Goal: Transaction & Acquisition: Purchase product/service

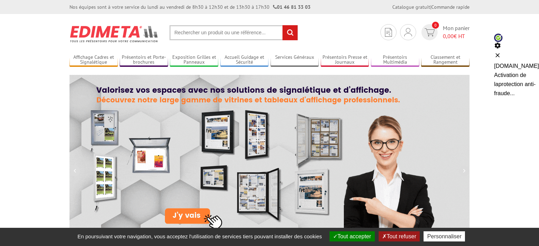
click at [228, 36] on input "text" at bounding box center [233, 32] width 128 height 15
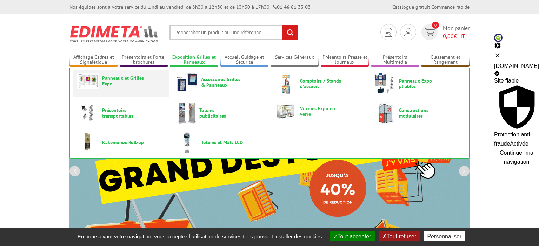
click at [138, 74] on link "Panneaux et Grilles Expo" at bounding box center [121, 81] width 88 height 16
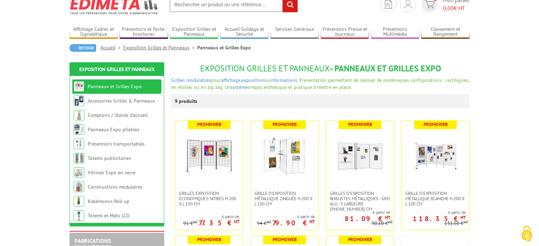
scroll to position [111, 0]
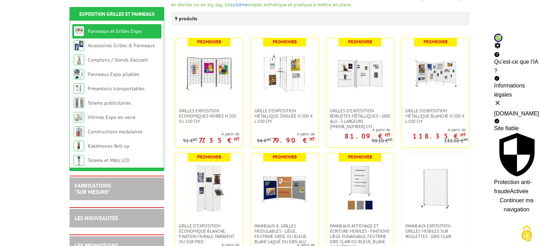
click at [524, 100] on button at bounding box center [516, 103] width 45 height 7
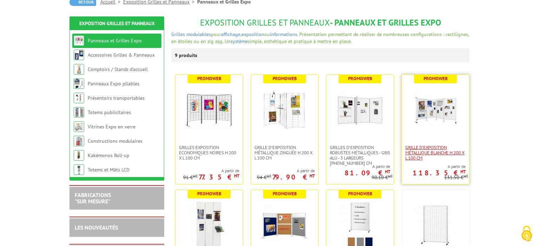
scroll to position [63, 0]
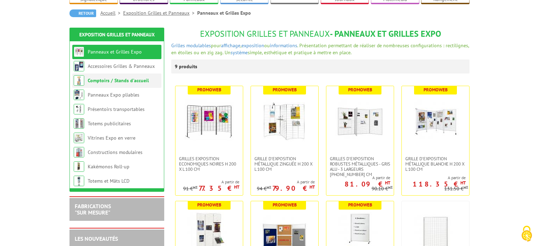
click at [106, 82] on link "Comptoirs / Stands d'accueil" at bounding box center [118, 80] width 61 height 6
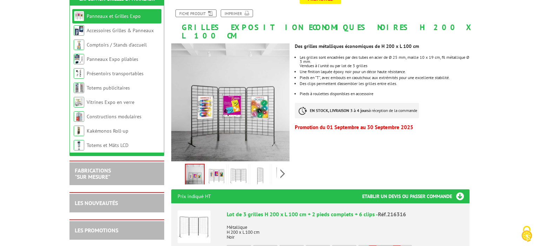
scroll to position [111, 0]
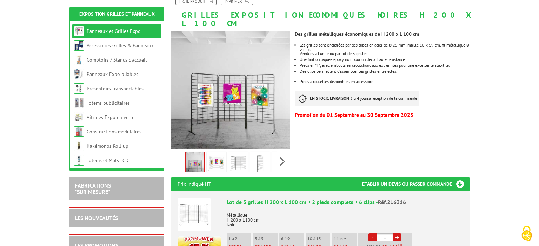
click at [222, 154] on img at bounding box center [216, 164] width 17 height 22
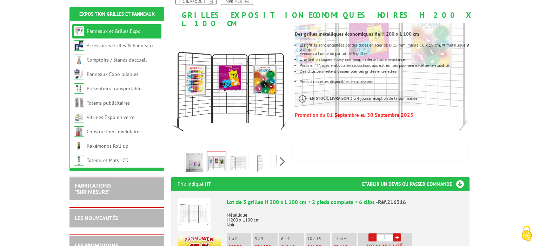
click at [241, 153] on img at bounding box center [238, 164] width 17 height 22
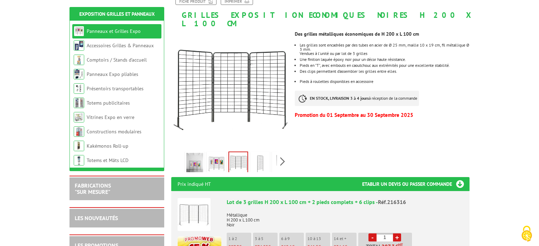
click at [263, 154] on img at bounding box center [259, 164] width 17 height 22
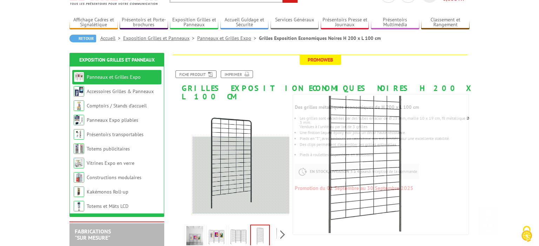
scroll to position [37, 0]
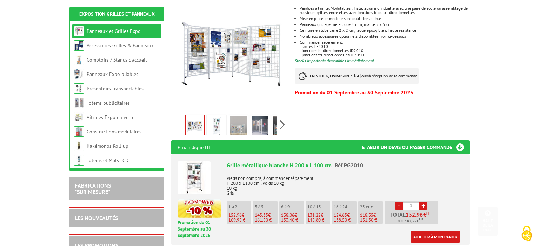
scroll to position [148, 0]
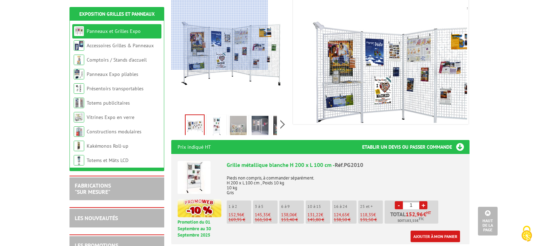
click at [198, 32] on div at bounding box center [219, 31] width 97 height 77
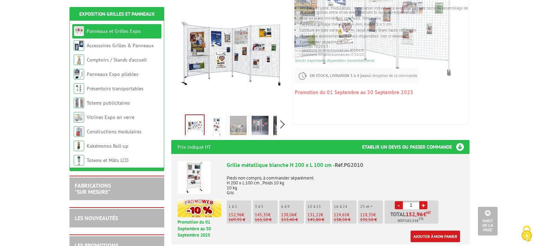
click at [239, 116] on img at bounding box center [238, 127] width 17 height 22
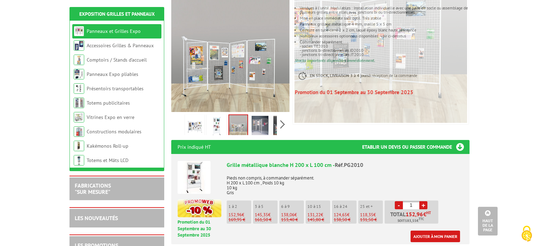
click at [262, 117] on img at bounding box center [259, 127] width 17 height 22
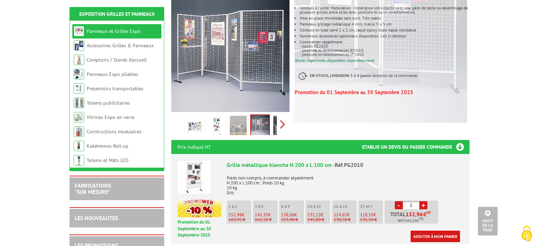
click at [284, 119] on div "Previous Next" at bounding box center [230, 124] width 118 height 25
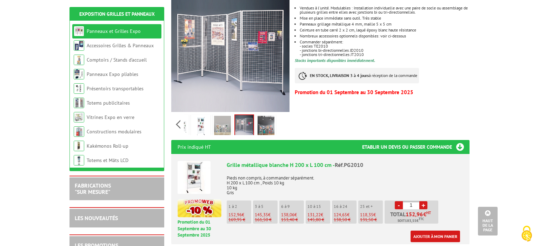
click at [268, 116] on img at bounding box center [265, 127] width 17 height 22
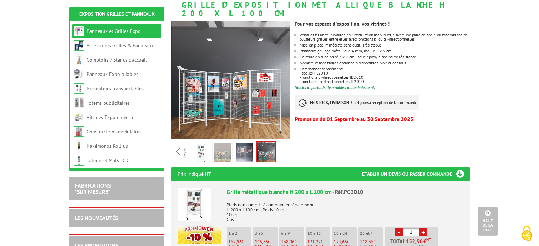
scroll to position [112, 0]
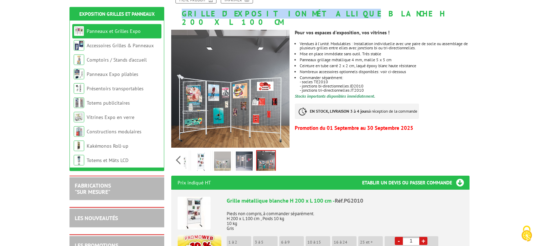
drag, startPoint x: 180, startPoint y: 12, endPoint x: 298, endPoint y: 16, distance: 117.9
click at [298, 16] on h1 "Grille d'exposition métallique blanche H 200 x L 100 cm" at bounding box center [320, 3] width 309 height 46
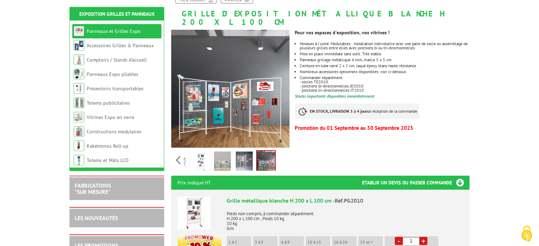
click at [331, 42] on li "Vendues à l'unité. Modulables : Installation individuelle avec une paire de soc…" at bounding box center [384, 46] width 170 height 8
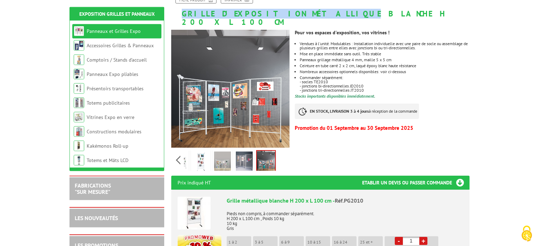
drag, startPoint x: 182, startPoint y: 13, endPoint x: 299, endPoint y: 13, distance: 117.4
click at [299, 13] on h1 "Grille d'exposition métallique blanche H 200 x L 100 cm" at bounding box center [320, 3] width 309 height 46
copy h1 "Grille d'exposition métallique"
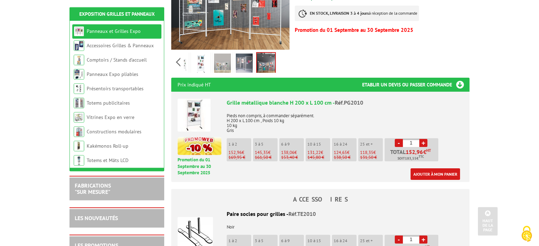
scroll to position [223, 0]
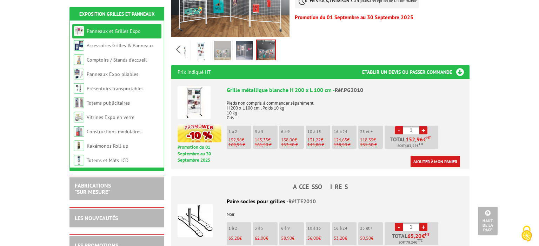
click at [424, 127] on link "+" at bounding box center [423, 131] width 8 height 8
type input "4"
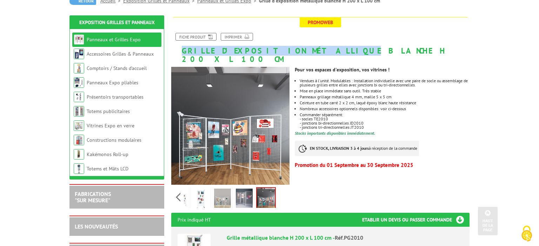
scroll to position [0, 0]
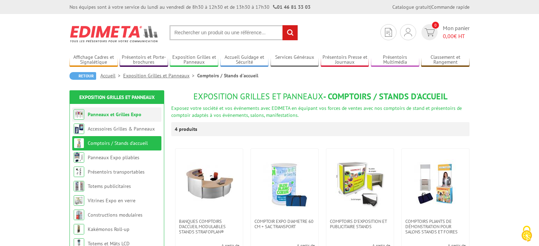
click at [105, 112] on link "Panneaux et Grilles Expo" at bounding box center [115, 114] width 54 height 6
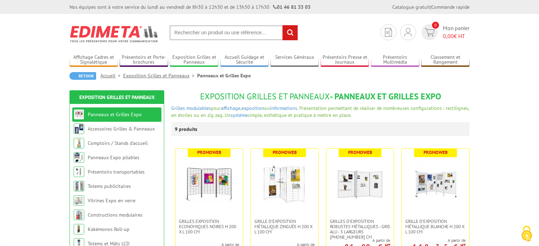
click at [104, 128] on link "Accessoires Grilles & Panneaux" at bounding box center [121, 129] width 67 height 6
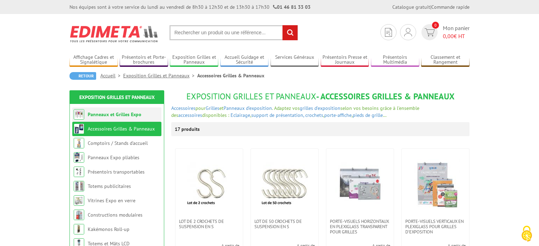
click at [114, 108] on li "Panneaux et Grilles Expo" at bounding box center [116, 115] width 89 height 14
click at [115, 113] on link "Panneaux et Grilles Expo" at bounding box center [115, 114] width 54 height 6
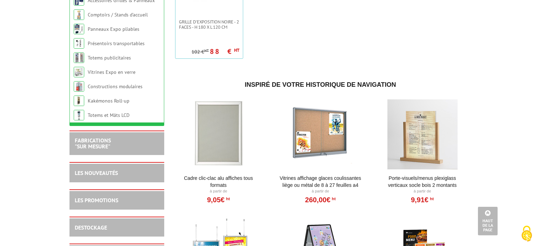
scroll to position [444, 0]
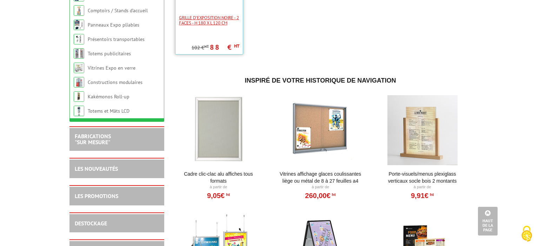
click at [191, 15] on span "Grille d'exposition noire - 2 faces - H 180 x L 120 cm" at bounding box center [209, 20] width 60 height 11
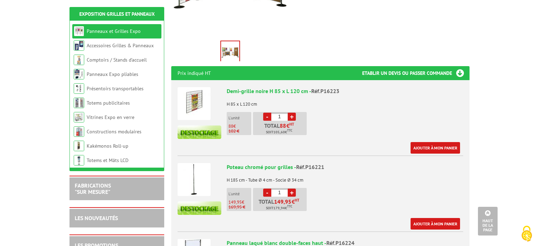
scroll to position [111, 0]
